Goal: Task Accomplishment & Management: Use online tool/utility

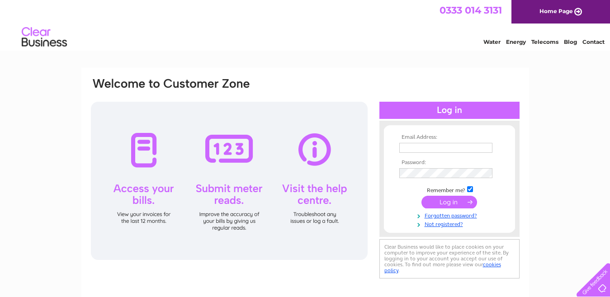
click at [407, 152] on input "text" at bounding box center [445, 148] width 93 height 10
type input "courtyard29a@yahoo.com"
click at [440, 205] on input "submit" at bounding box center [449, 202] width 56 height 13
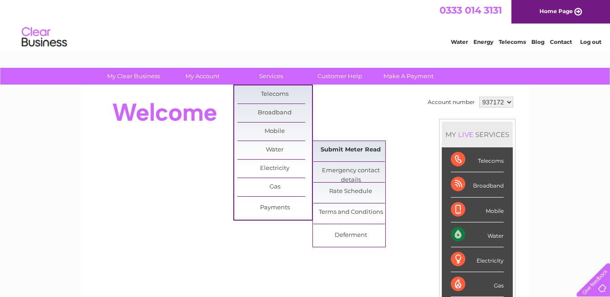
click at [347, 148] on link "Submit Meter Read" at bounding box center [350, 150] width 75 height 18
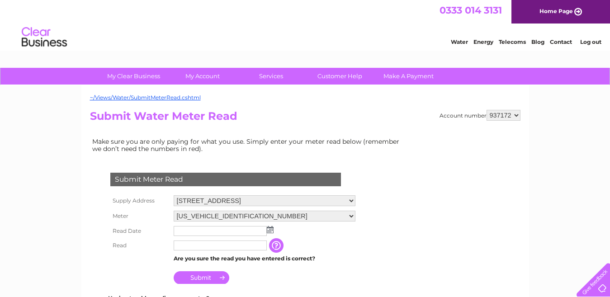
click at [272, 232] on img at bounding box center [270, 229] width 7 height 7
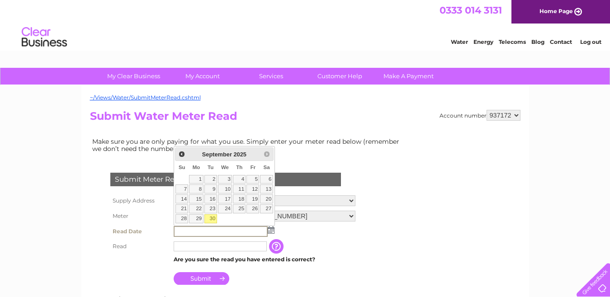
click at [212, 217] on link "30" at bounding box center [210, 218] width 13 height 9
type input "2025/09/30"
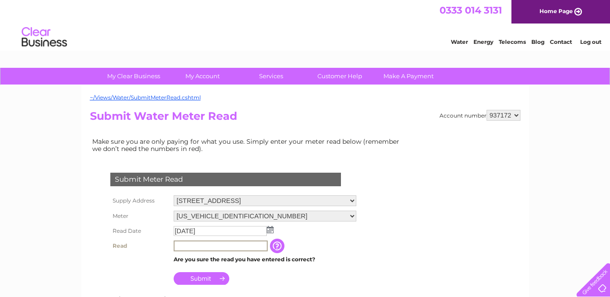
click at [182, 244] on input "text" at bounding box center [221, 245] width 94 height 11
type input "00016"
click at [200, 278] on input "Submit" at bounding box center [202, 277] width 56 height 13
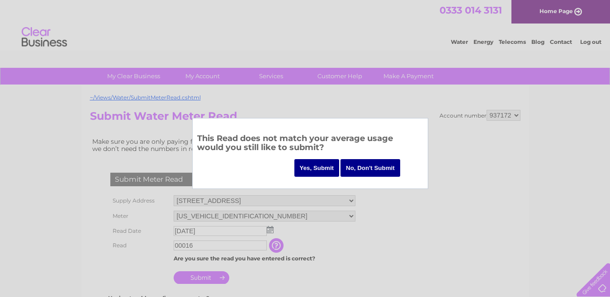
click at [316, 170] on input "Yes, Submit" at bounding box center [316, 168] width 45 height 18
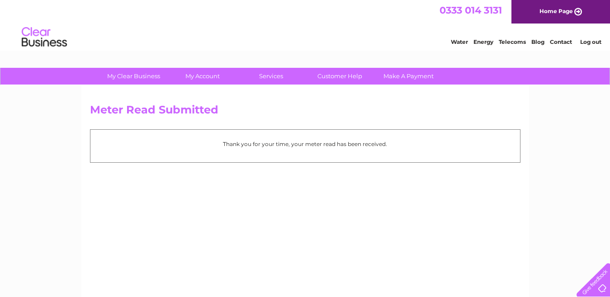
click at [593, 42] on link "Log out" at bounding box center [590, 41] width 21 height 7
